Goal: Navigation & Orientation: Find specific page/section

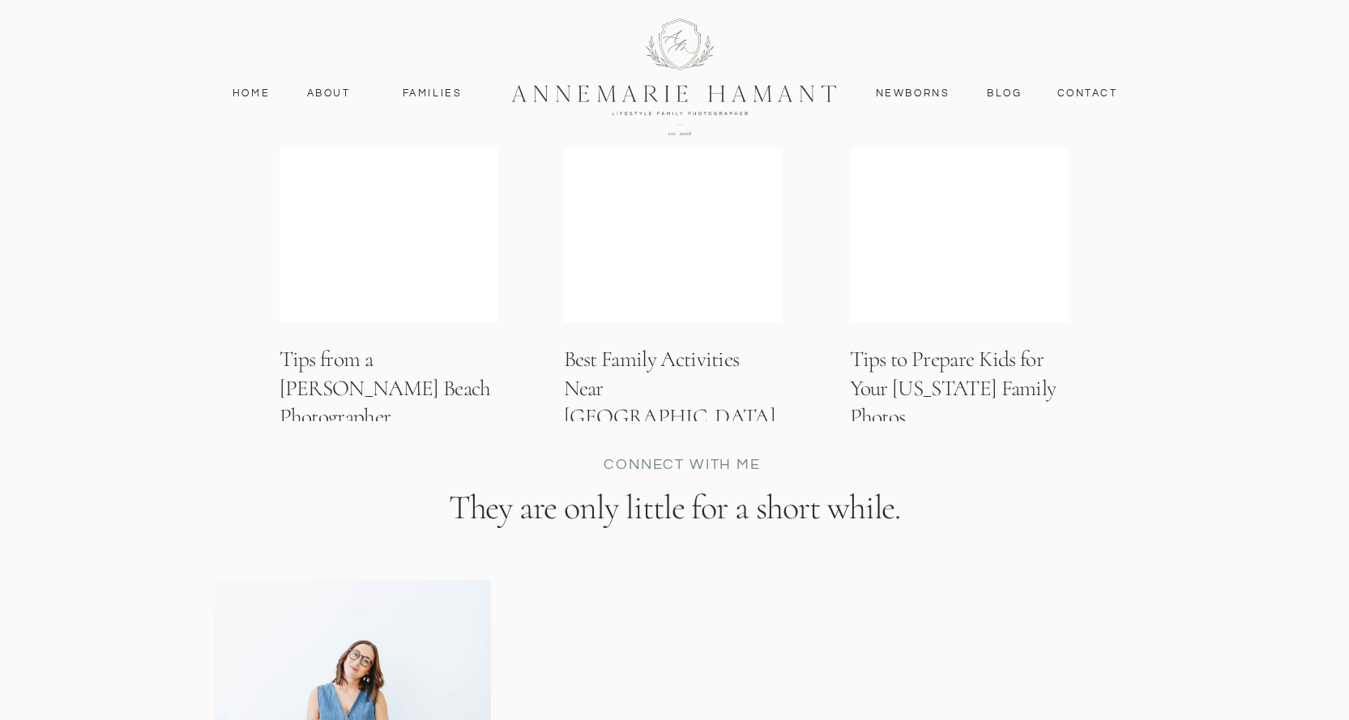
scroll to position [6616, 0]
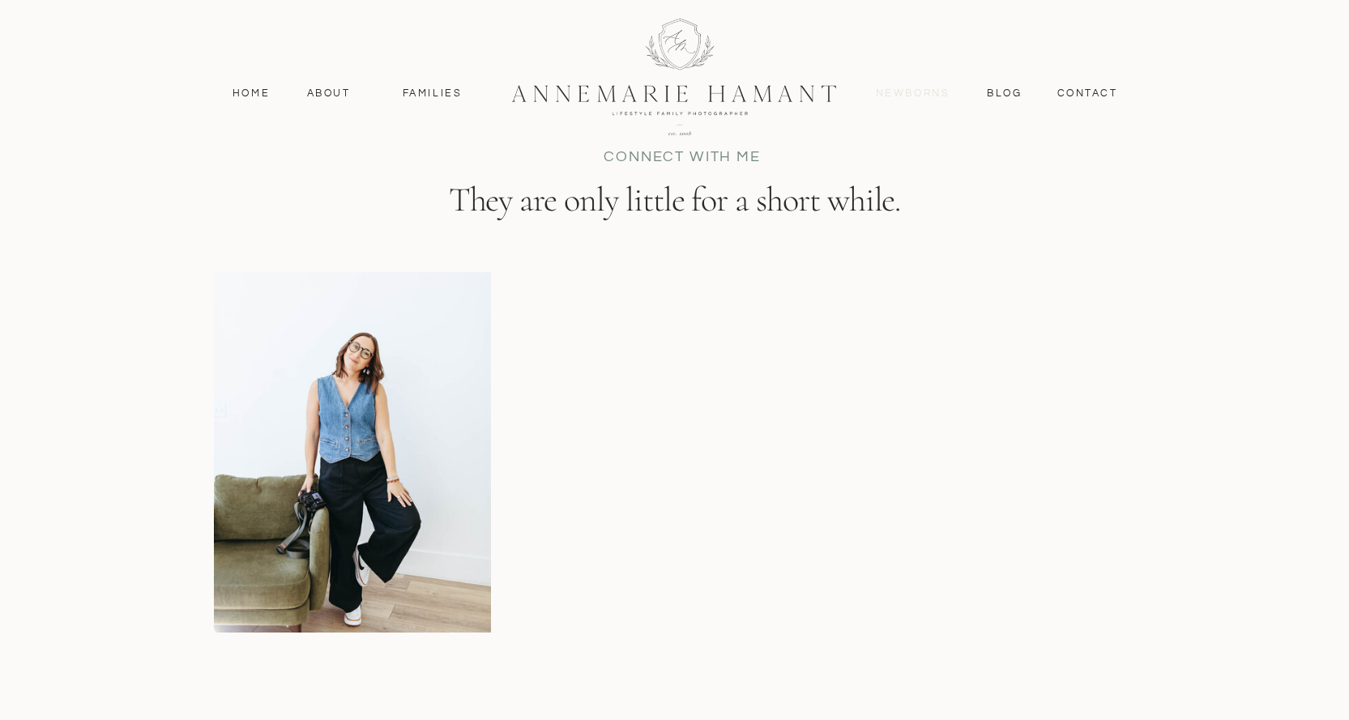
click at [943, 94] on nav "Newborns" at bounding box center [913, 93] width 78 height 15
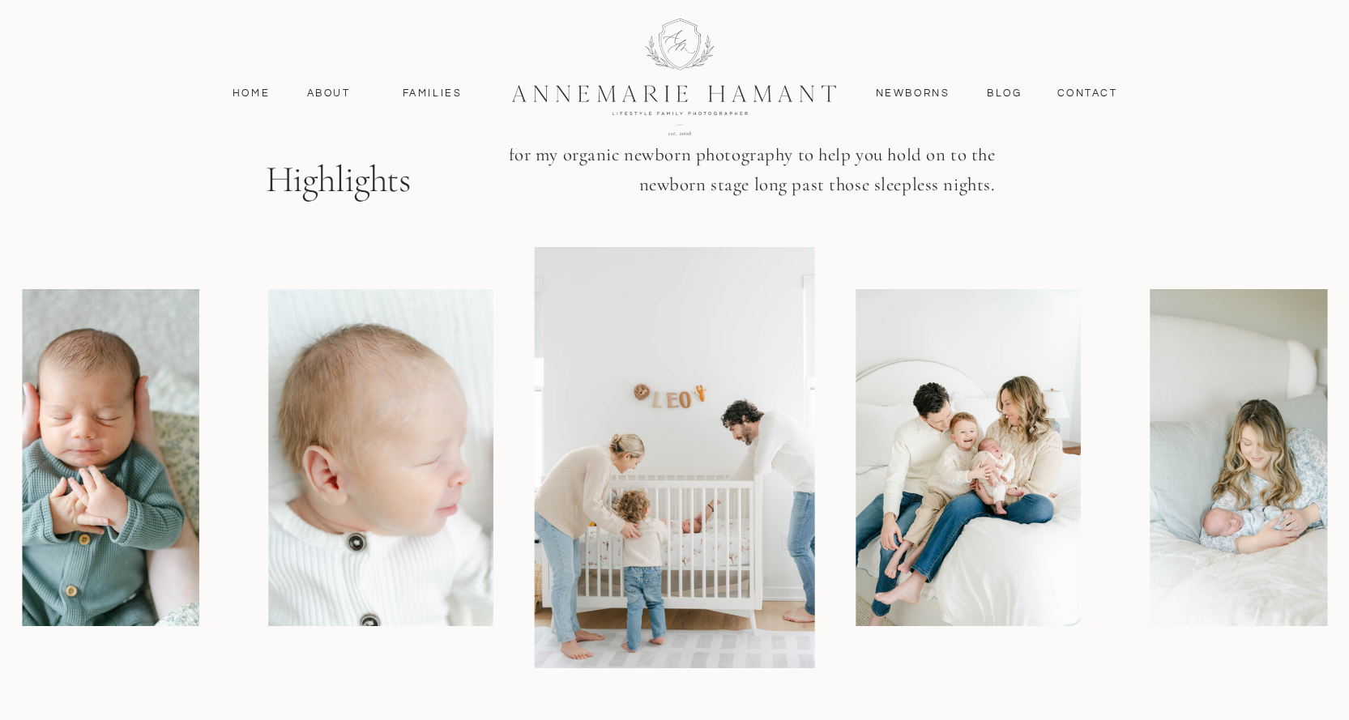
scroll to position [1215, 0]
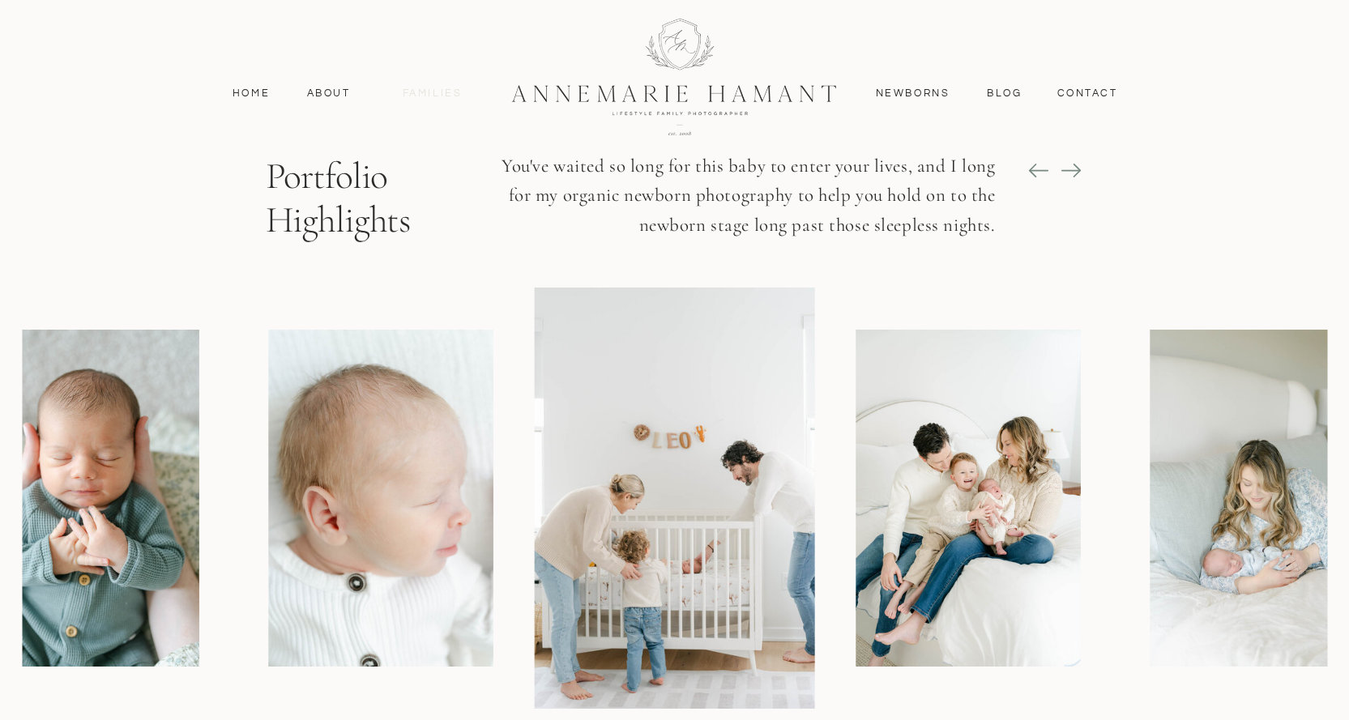
click at [429, 96] on nav "Families" at bounding box center [432, 93] width 73 height 15
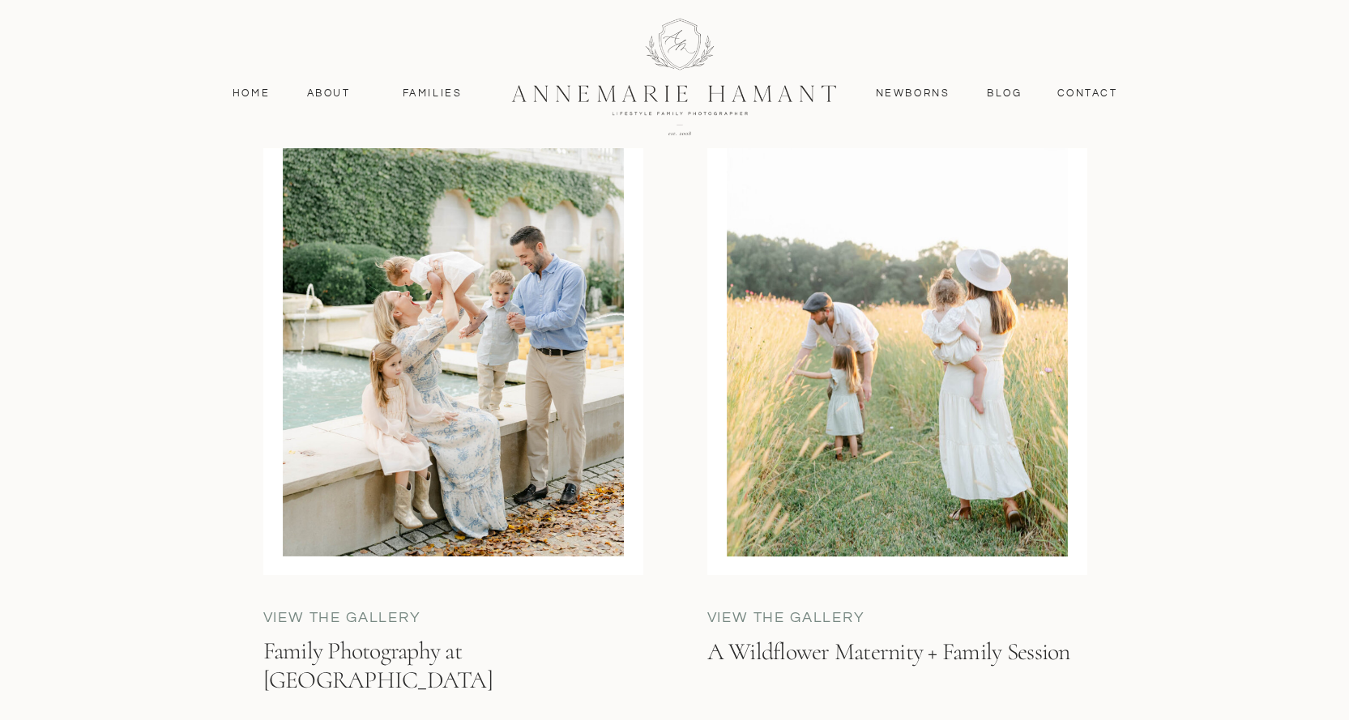
scroll to position [4320, 0]
